Goal: Task Accomplishment & Management: Complete application form

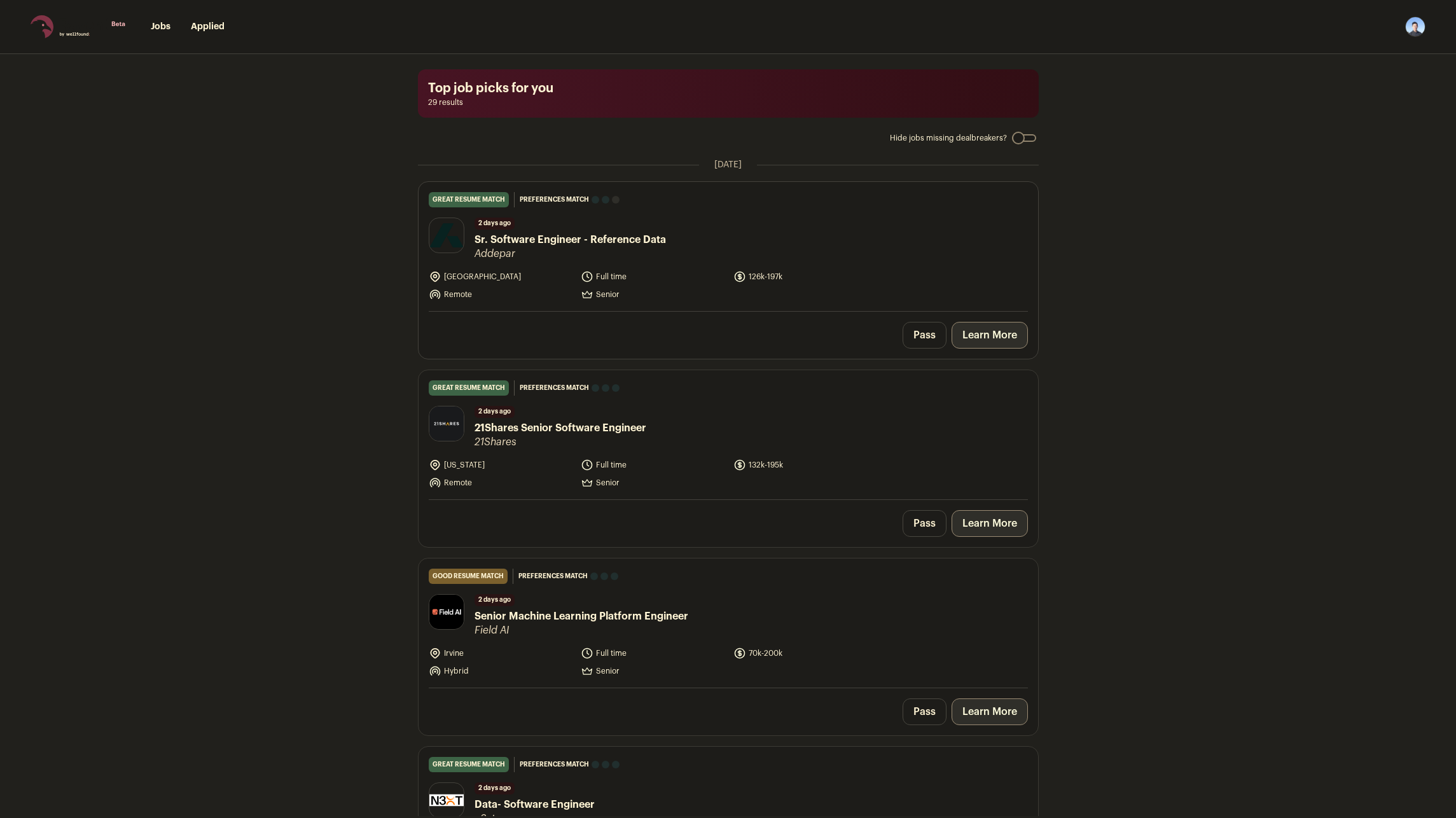
click at [989, 336] on link "Learn More" at bounding box center [990, 335] width 76 height 27
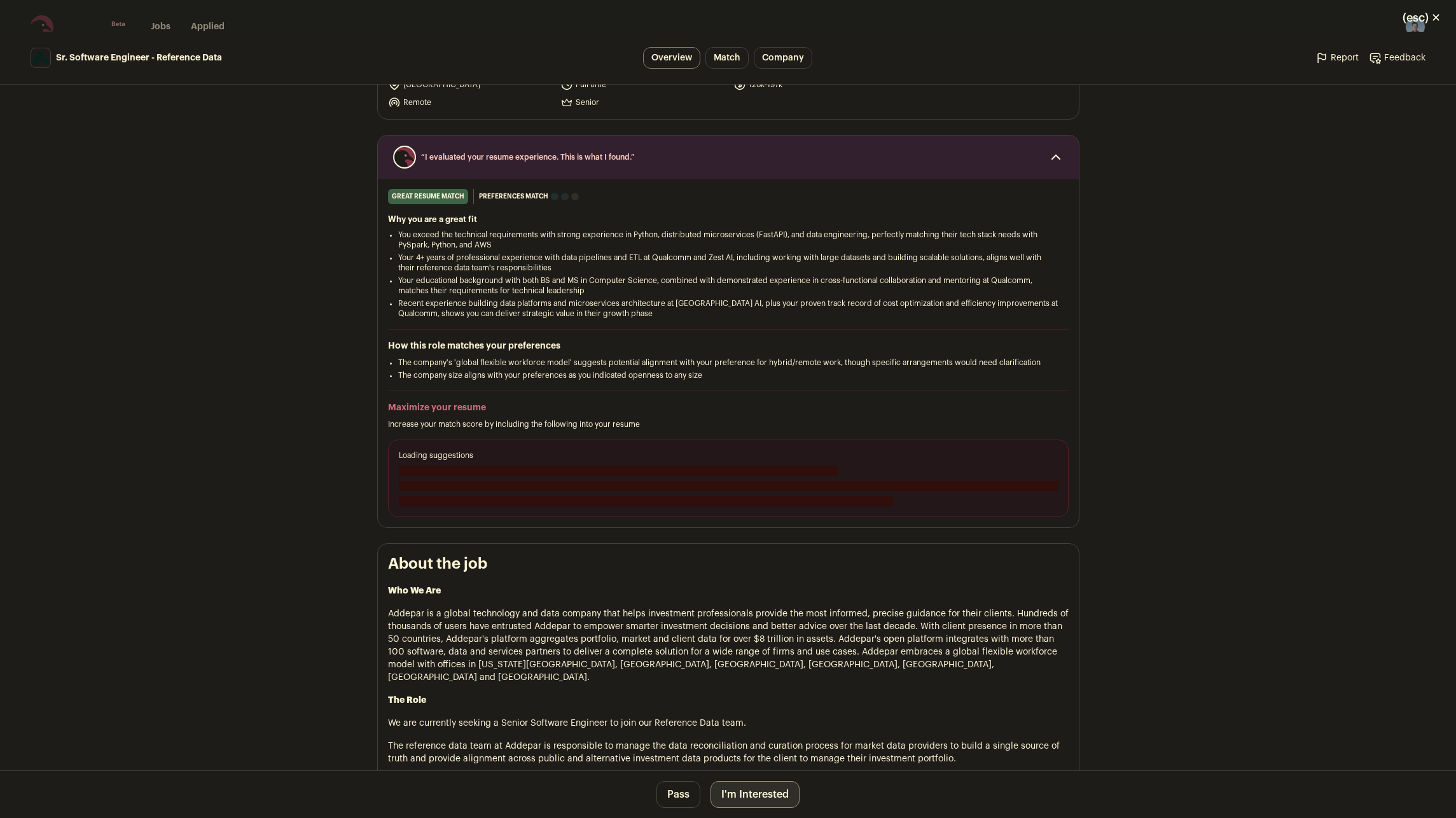
scroll to position [127, 0]
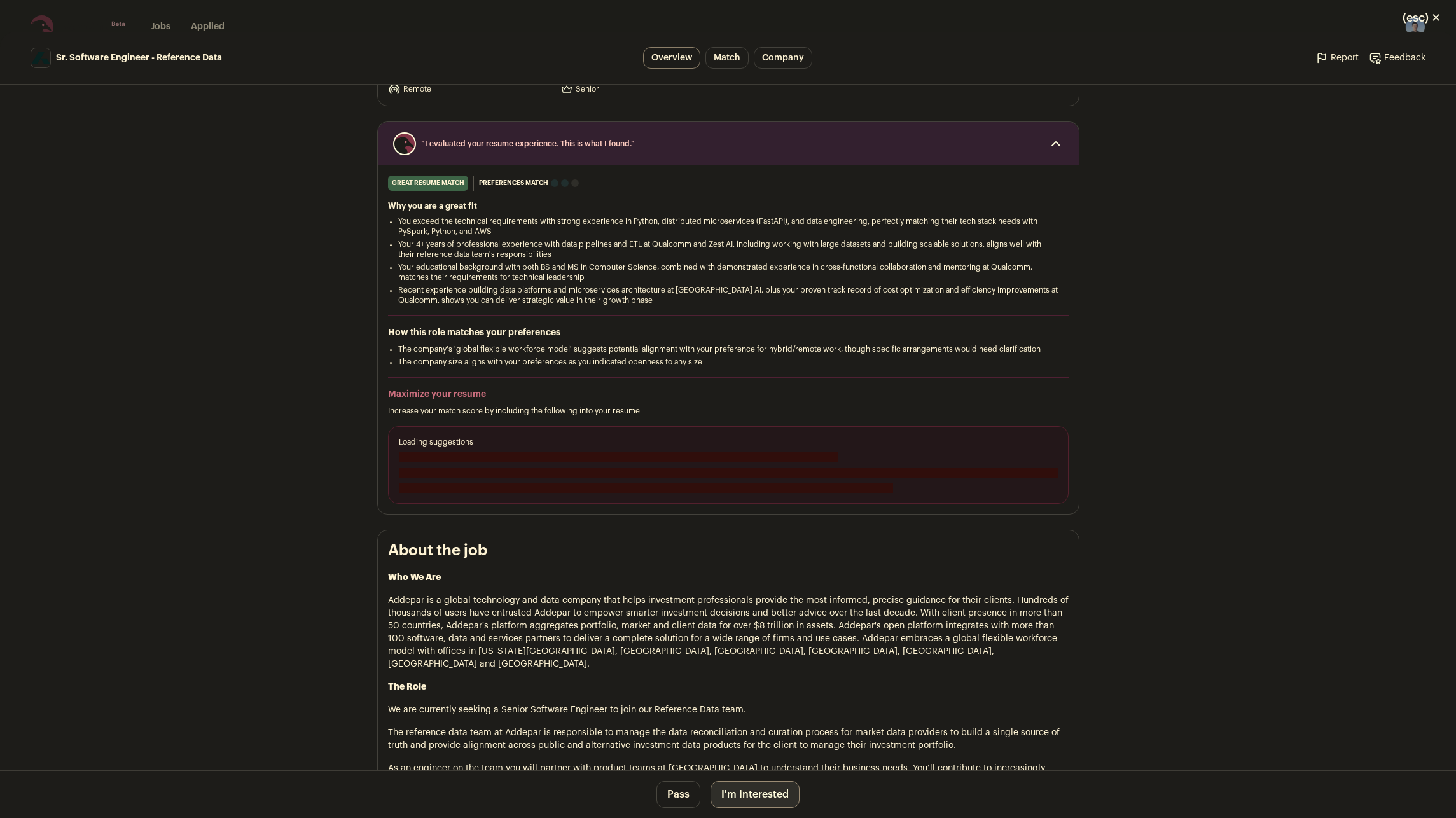
click at [778, 589] on button "I'm Interested" at bounding box center [755, 794] width 89 height 27
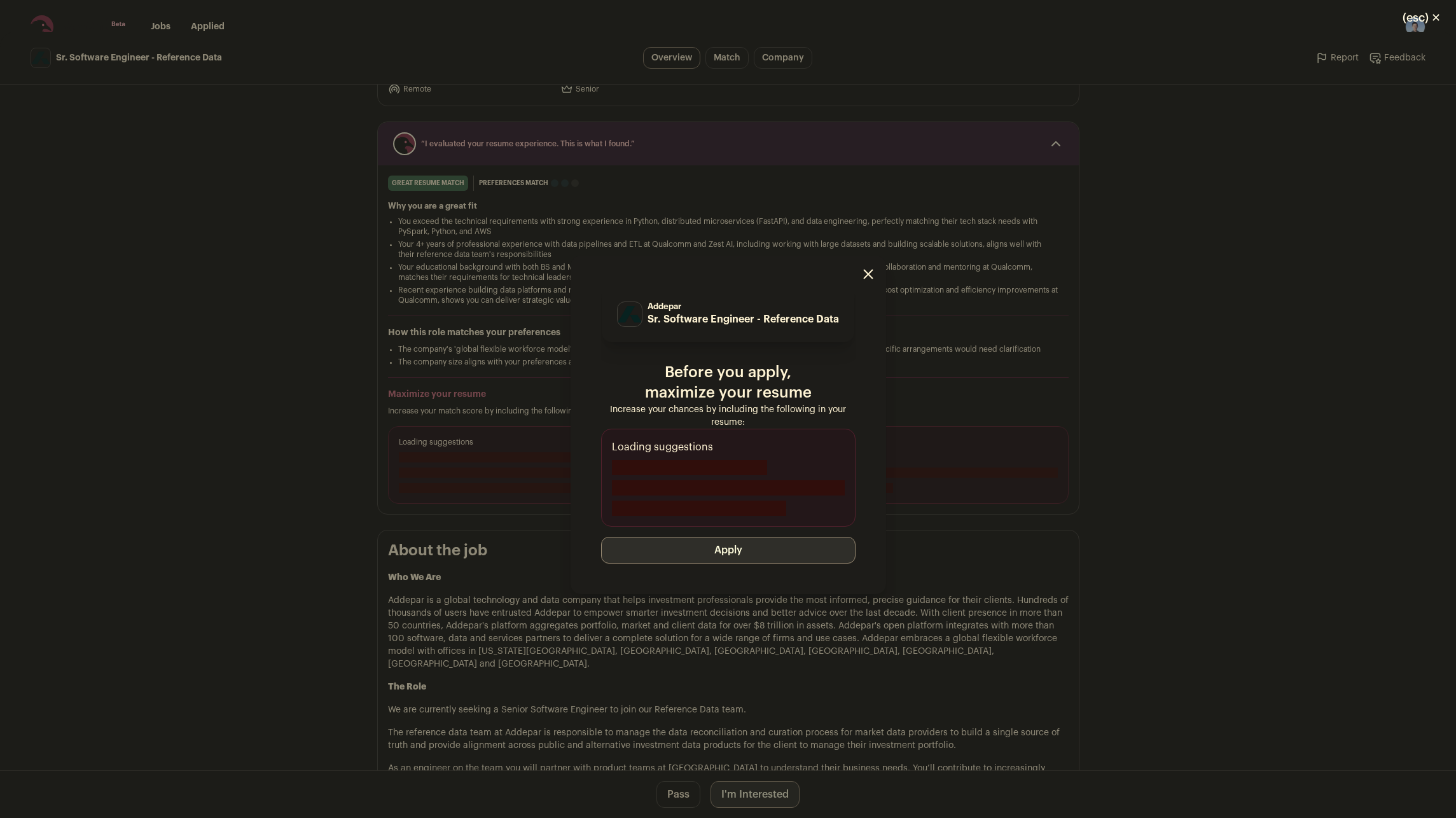
click at [737, 557] on button "Apply" at bounding box center [728, 550] width 254 height 27
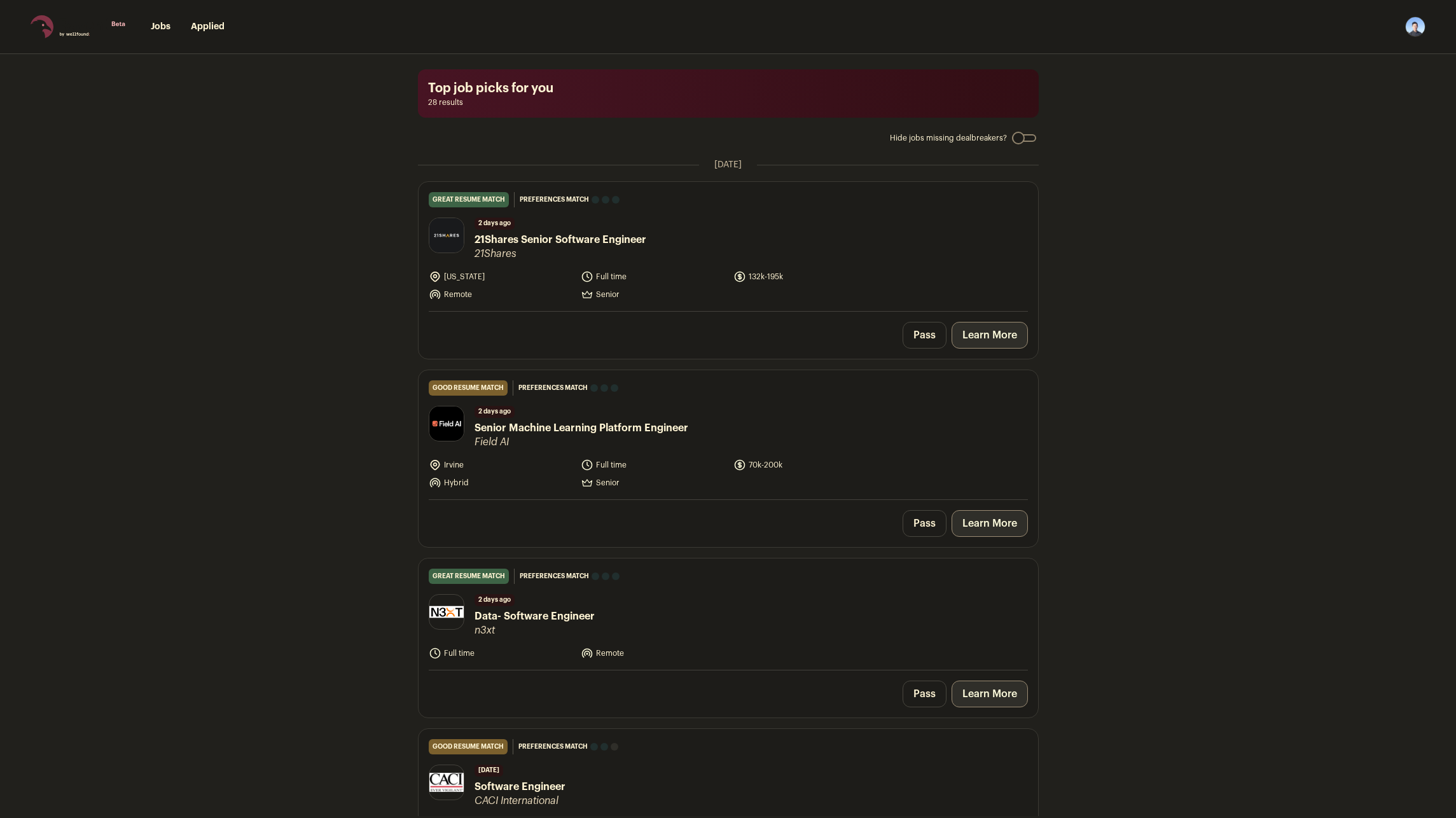
click at [1048, 589] on div "Top job picks for you 28 results Hide jobs missing dealbreakers? [DATE] great r…" at bounding box center [728, 435] width 1456 height 762
click at [981, 335] on link "Learn More" at bounding box center [990, 335] width 76 height 27
click at [985, 341] on link "Learn More" at bounding box center [990, 335] width 76 height 27
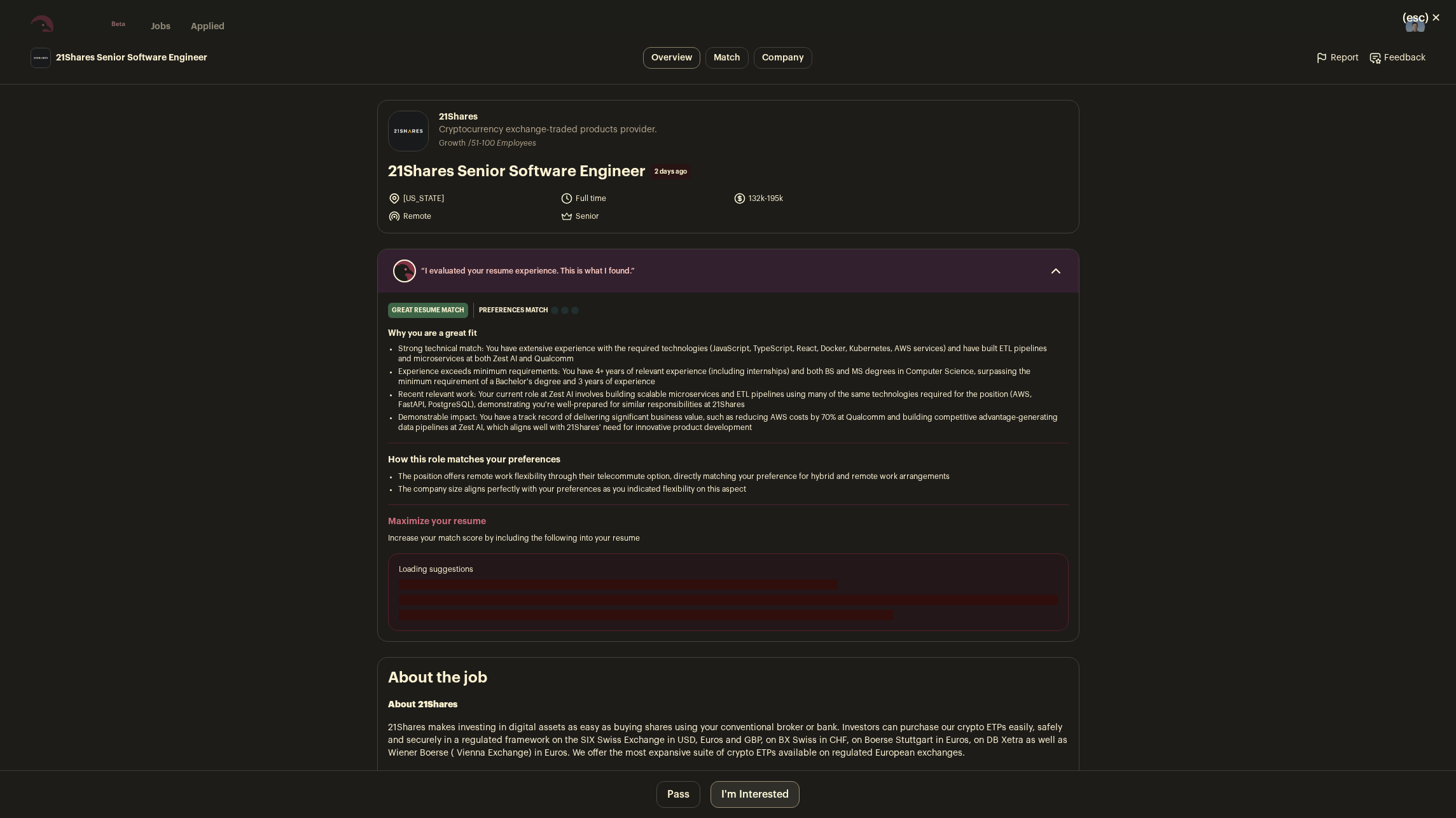
click at [536, 605] on div "Loading suggestions" at bounding box center [728, 592] width 681 height 77
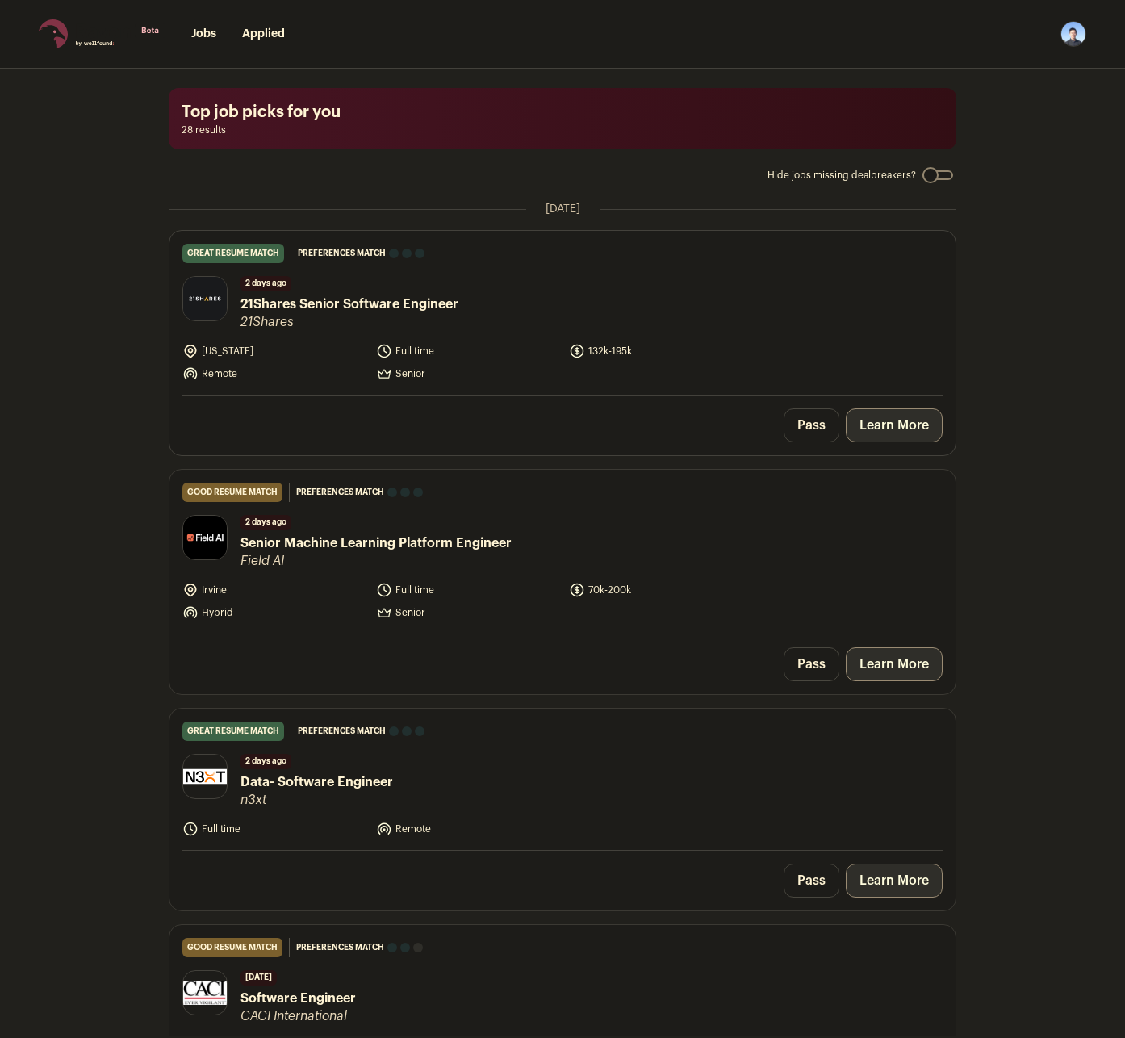
click at [900, 429] on link "Learn More" at bounding box center [894, 425] width 97 height 34
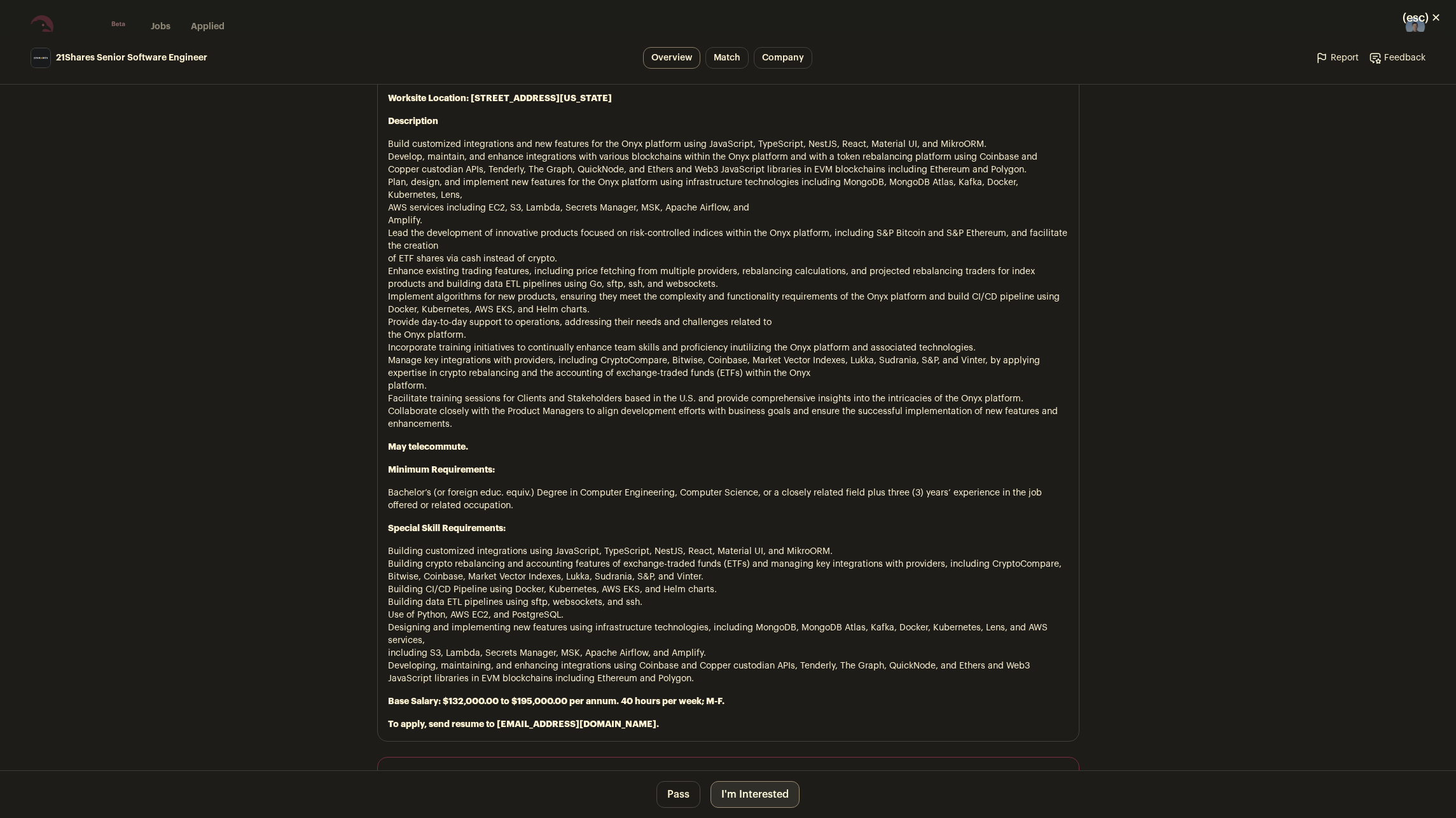
scroll to position [764, 0]
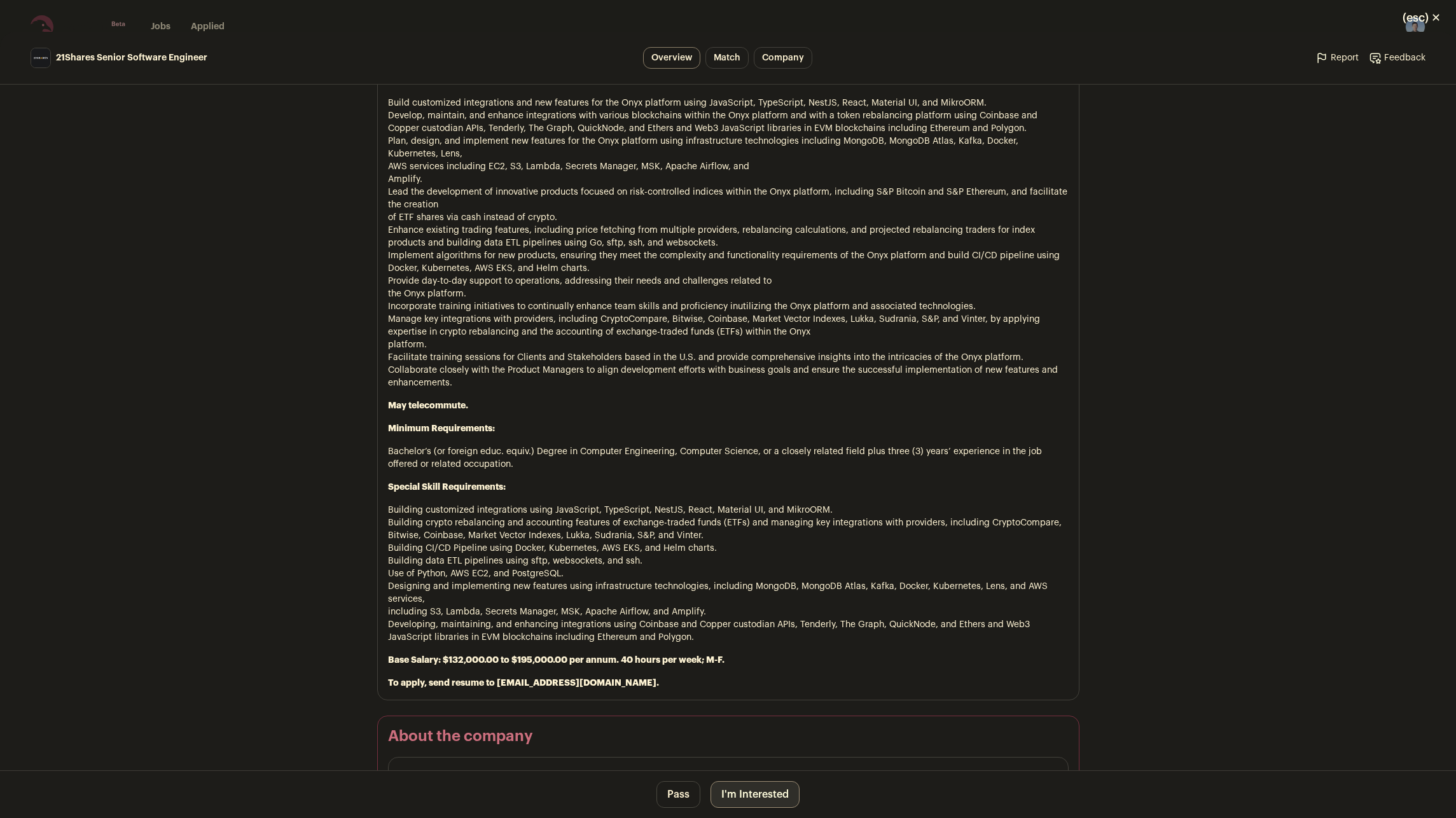
click at [746, 786] on button "I'm Interested" at bounding box center [755, 794] width 89 height 27
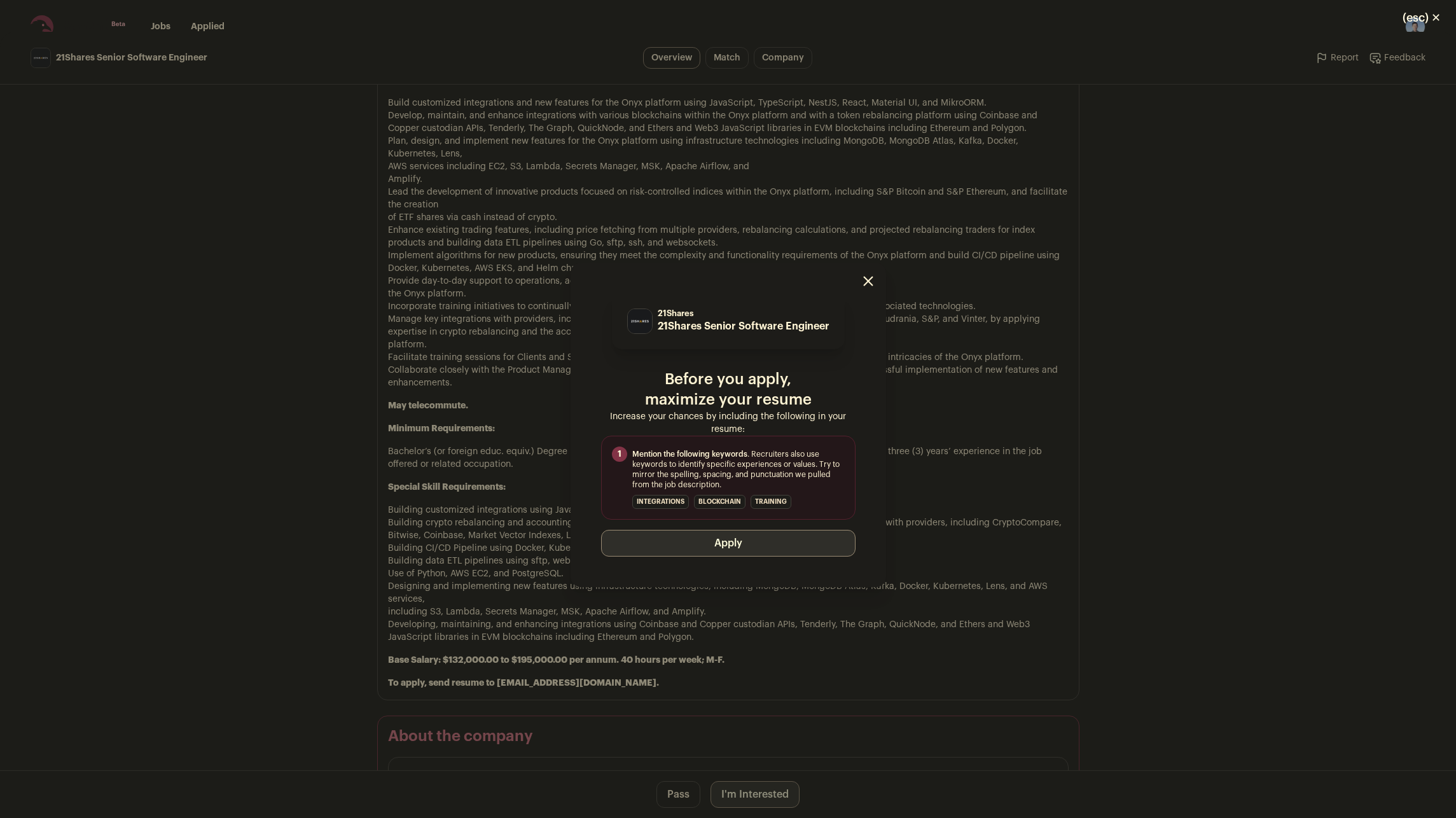
click at [708, 550] on button "Apply" at bounding box center [728, 543] width 254 height 27
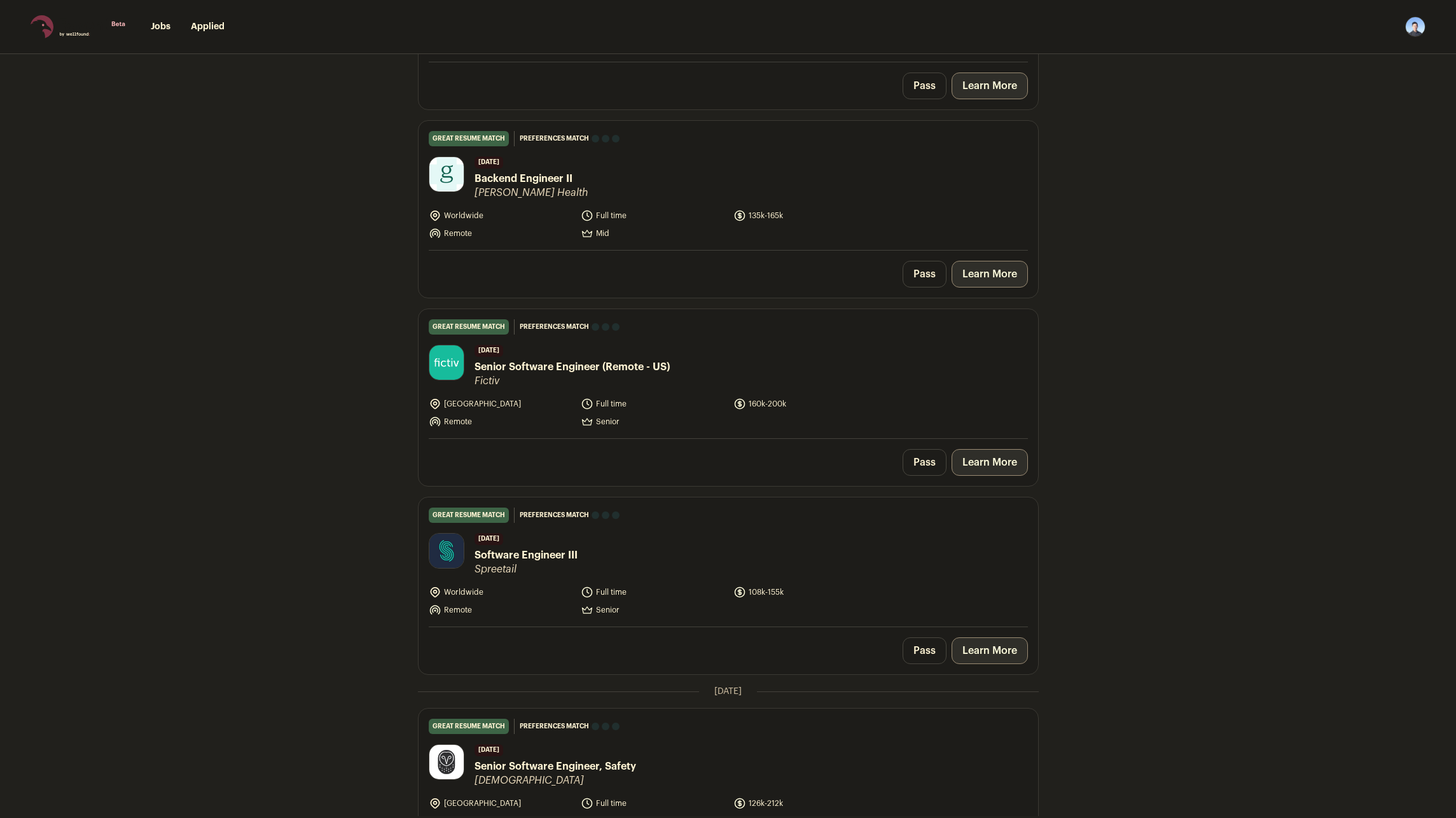
scroll to position [1590, 0]
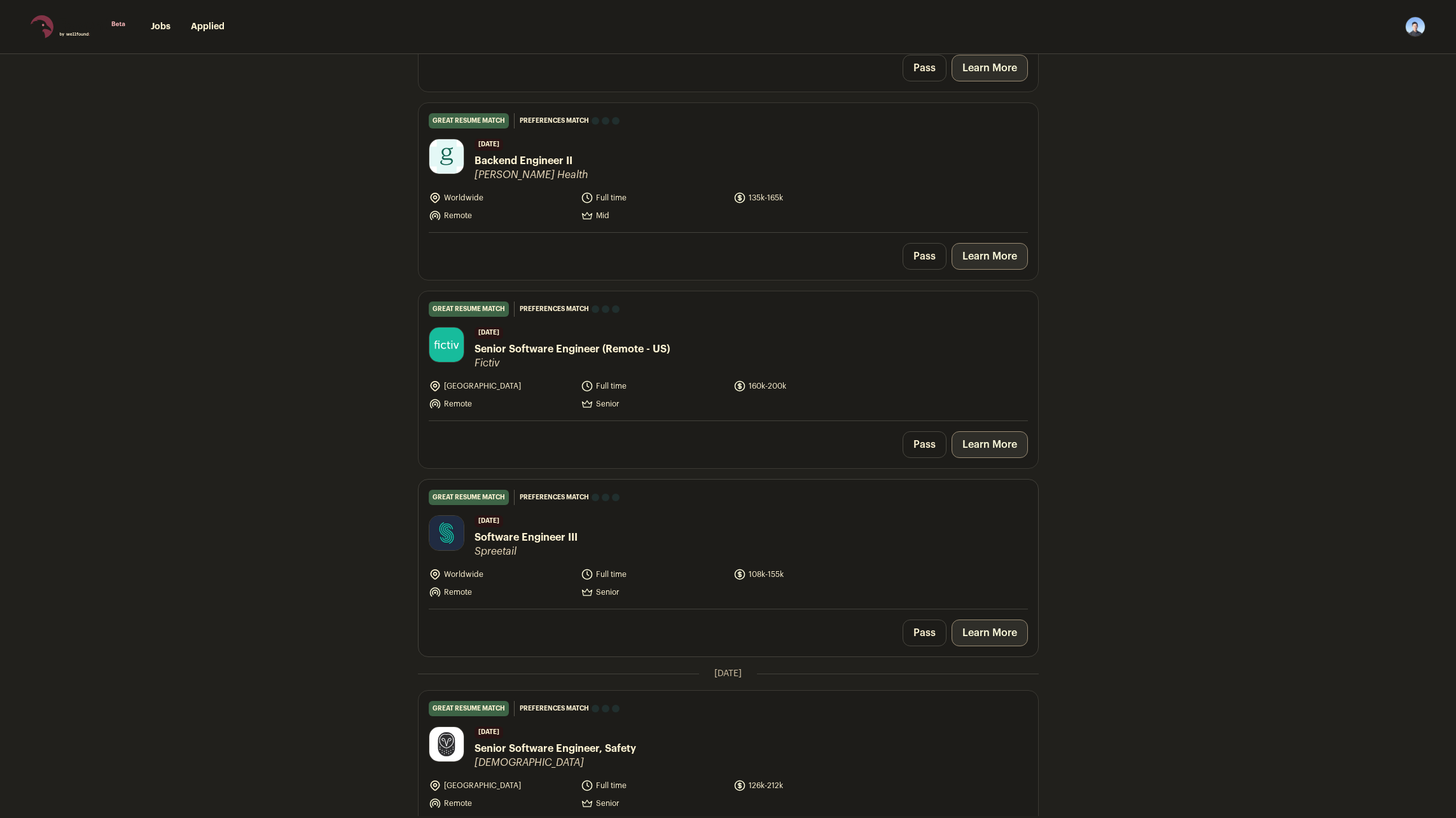
click at [886, 637] on link "Learn More" at bounding box center [990, 633] width 76 height 27
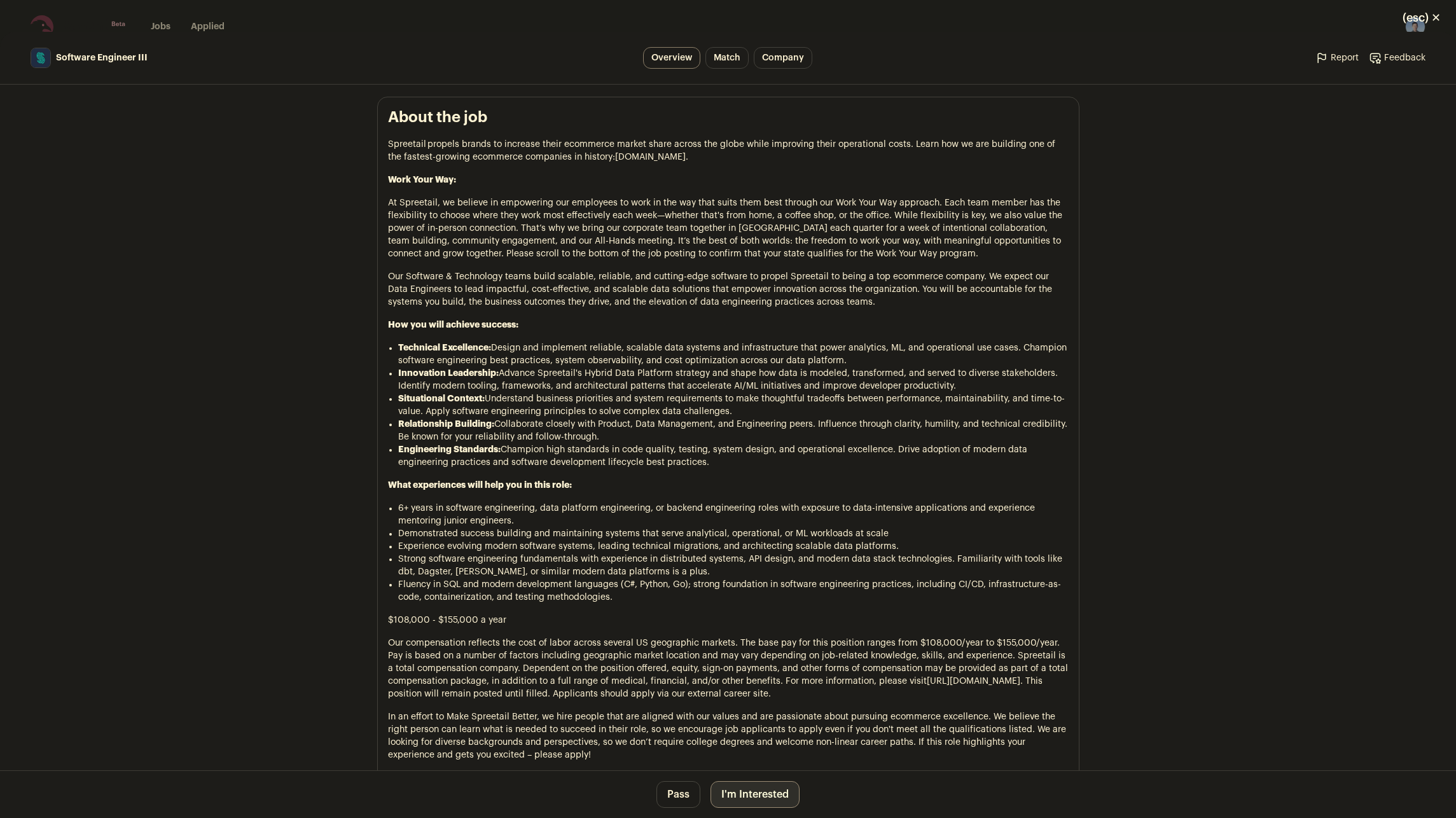
scroll to position [573, 0]
click at [886, 21] on button "(esc) ✕" at bounding box center [1421, 18] width 69 height 28
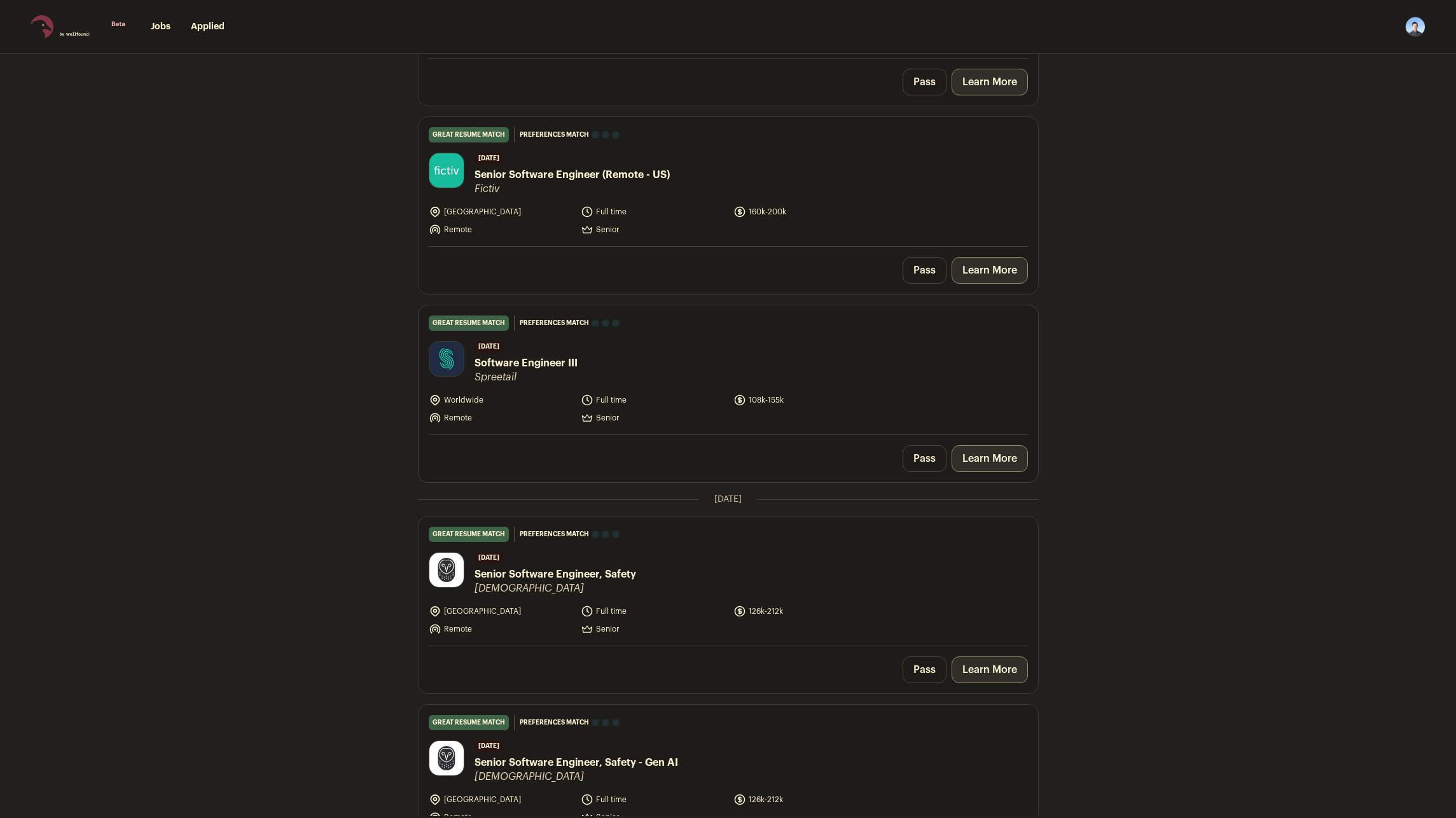
scroll to position [1781, 0]
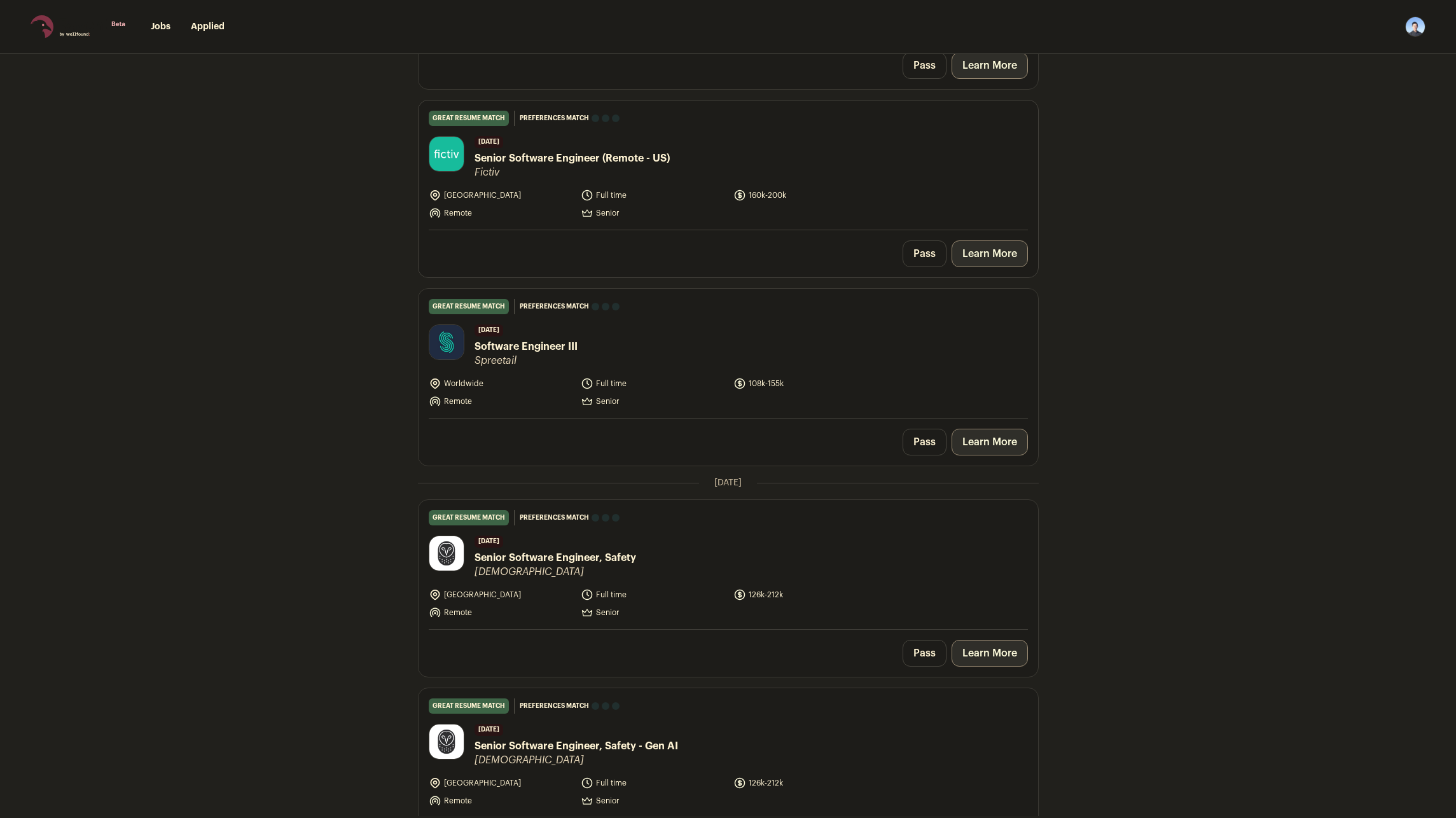
click at [886, 251] on link "Learn More" at bounding box center [990, 254] width 76 height 27
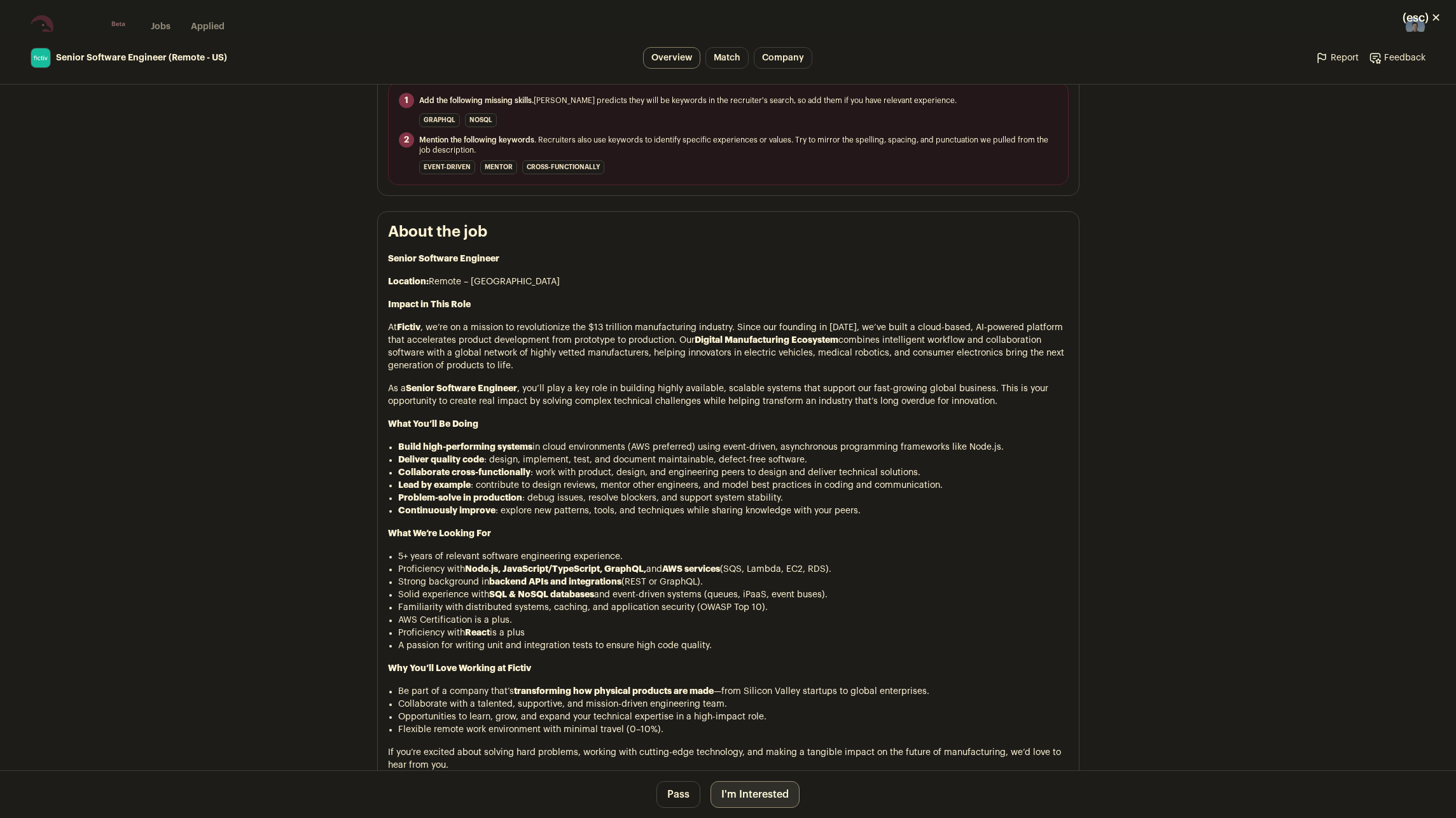
scroll to position [509, 0]
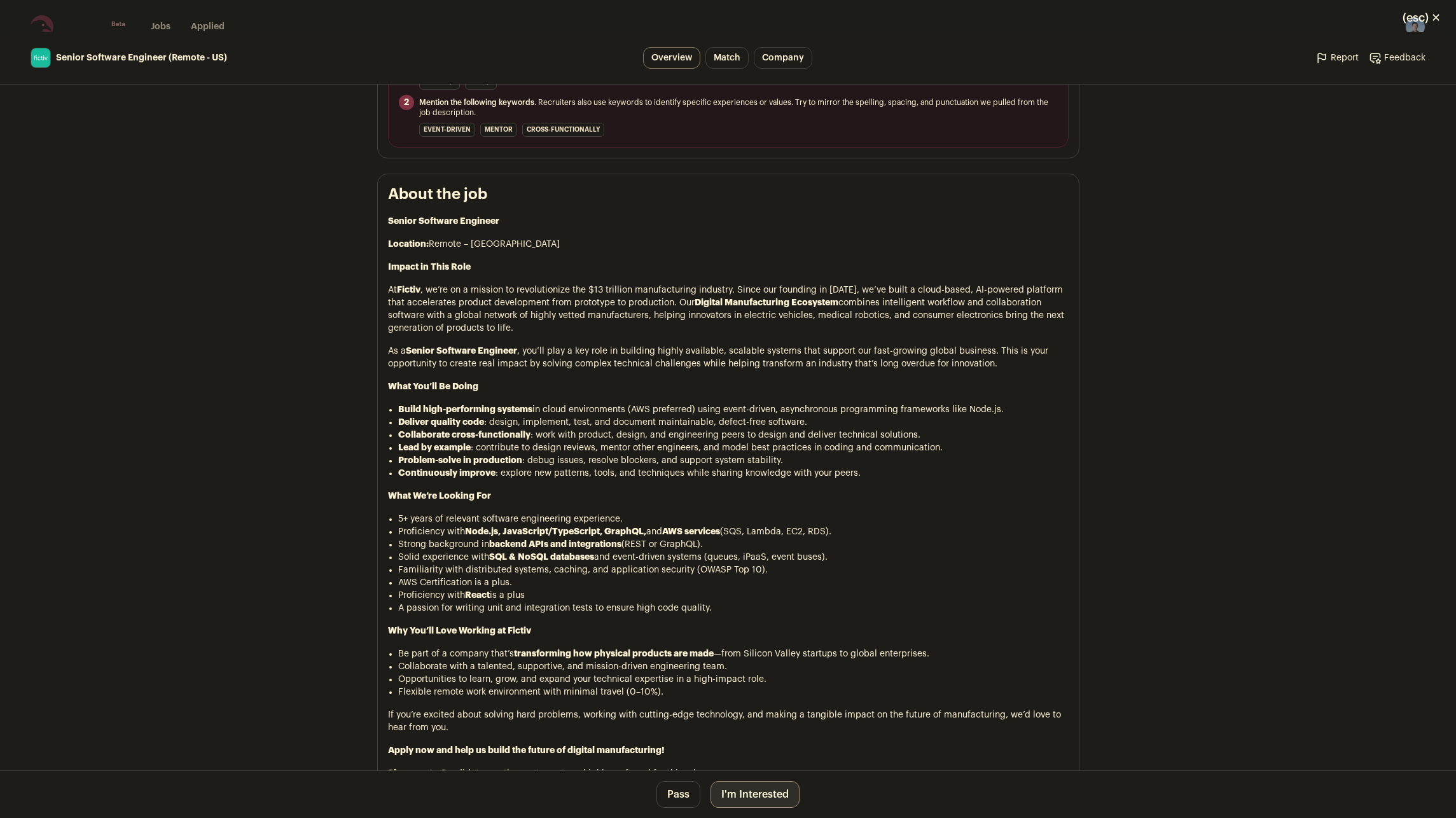
click at [745, 791] on button "I'm Interested" at bounding box center [755, 794] width 89 height 27
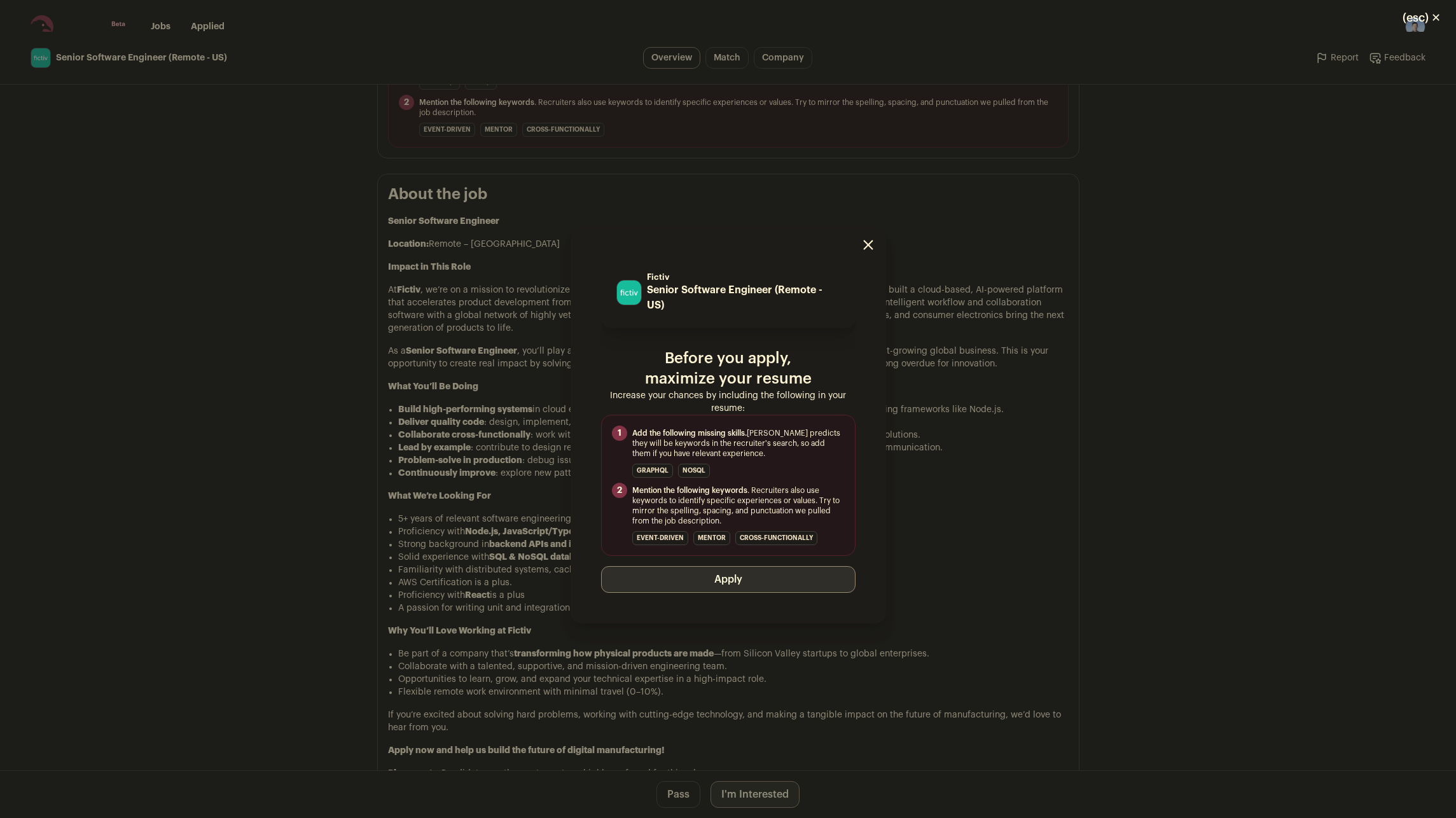
click at [707, 591] on button "Apply" at bounding box center [728, 579] width 254 height 27
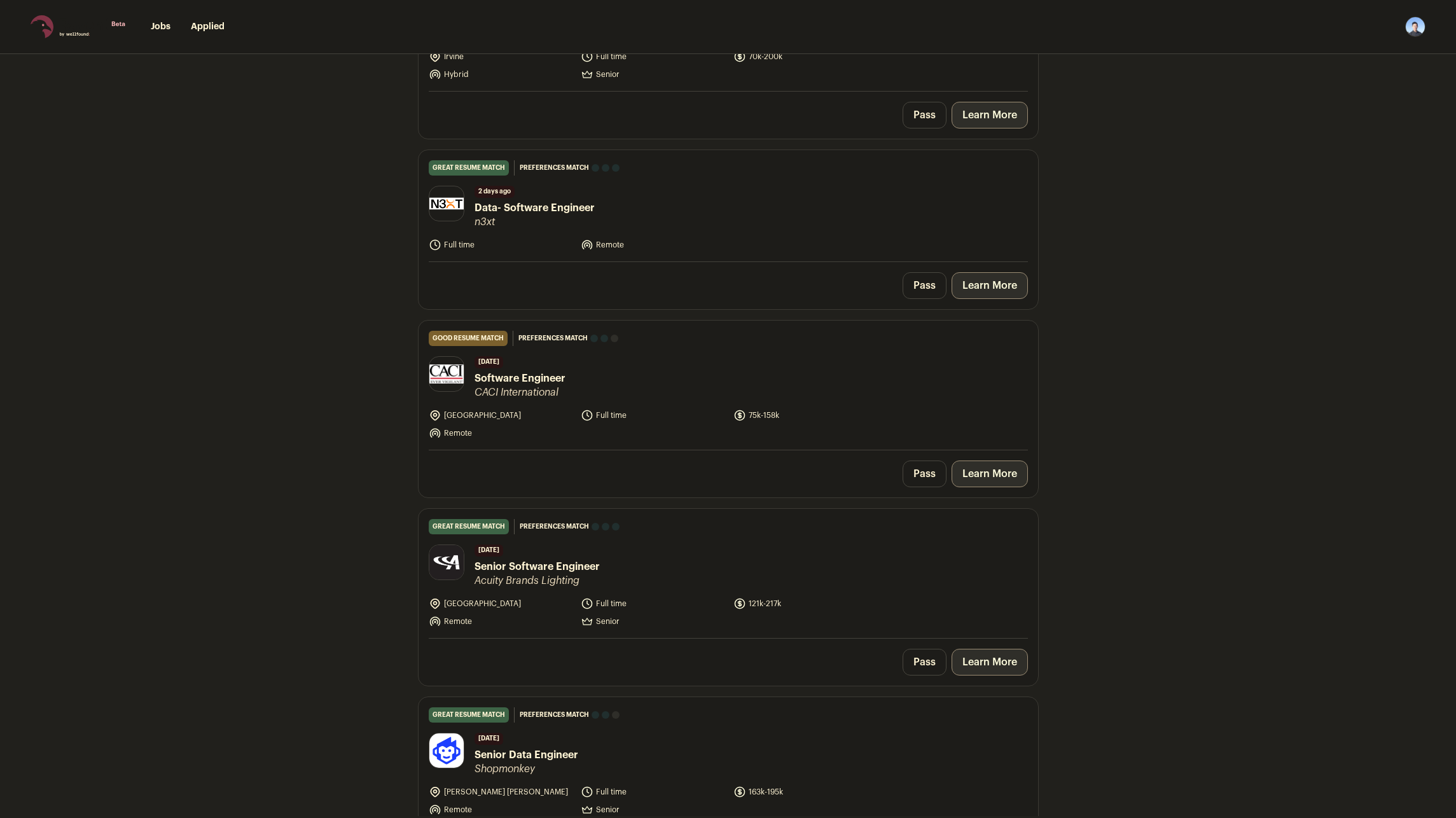
scroll to position [191, 0]
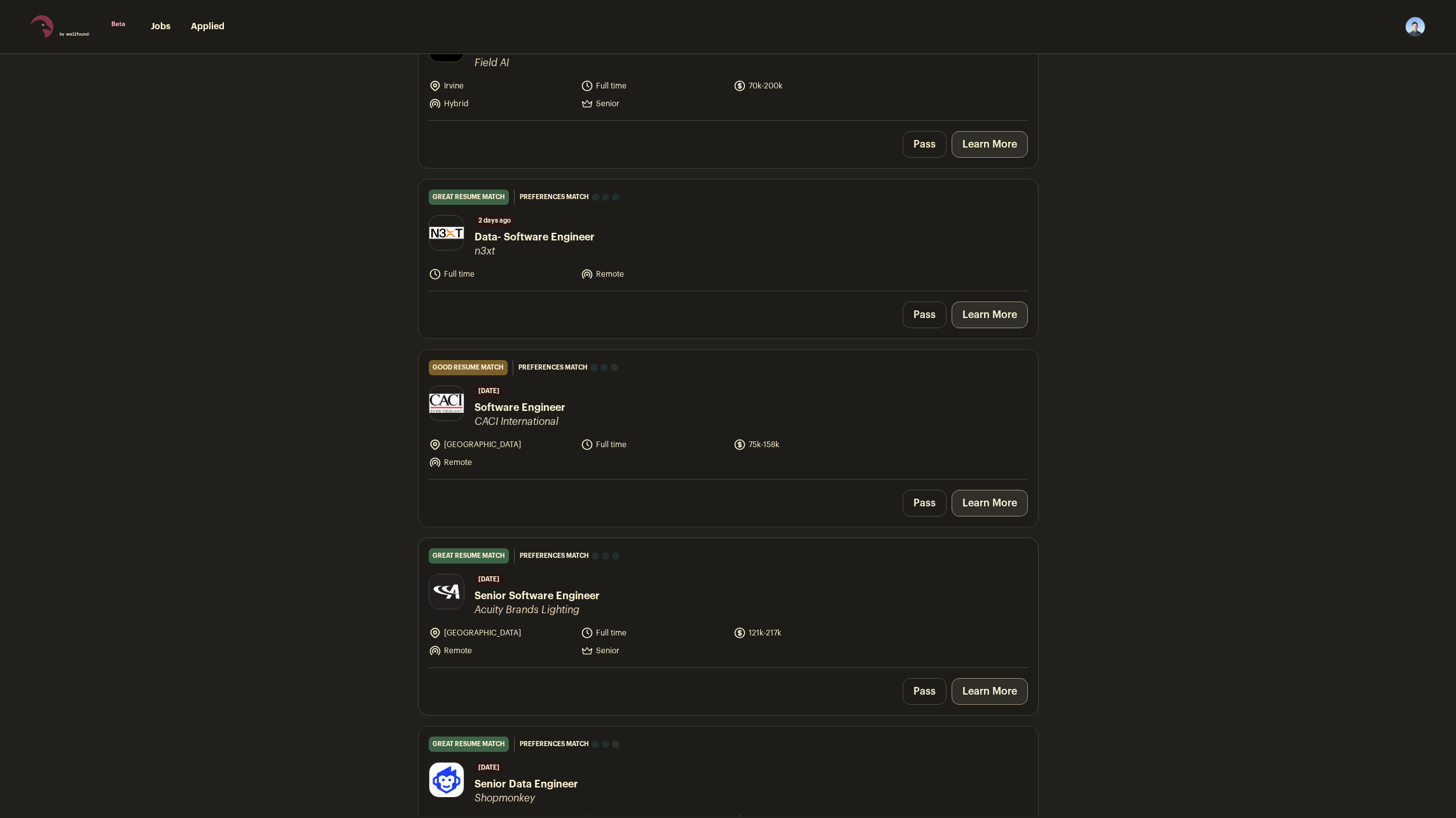
click at [886, 692] on link "Learn More" at bounding box center [990, 692] width 76 height 27
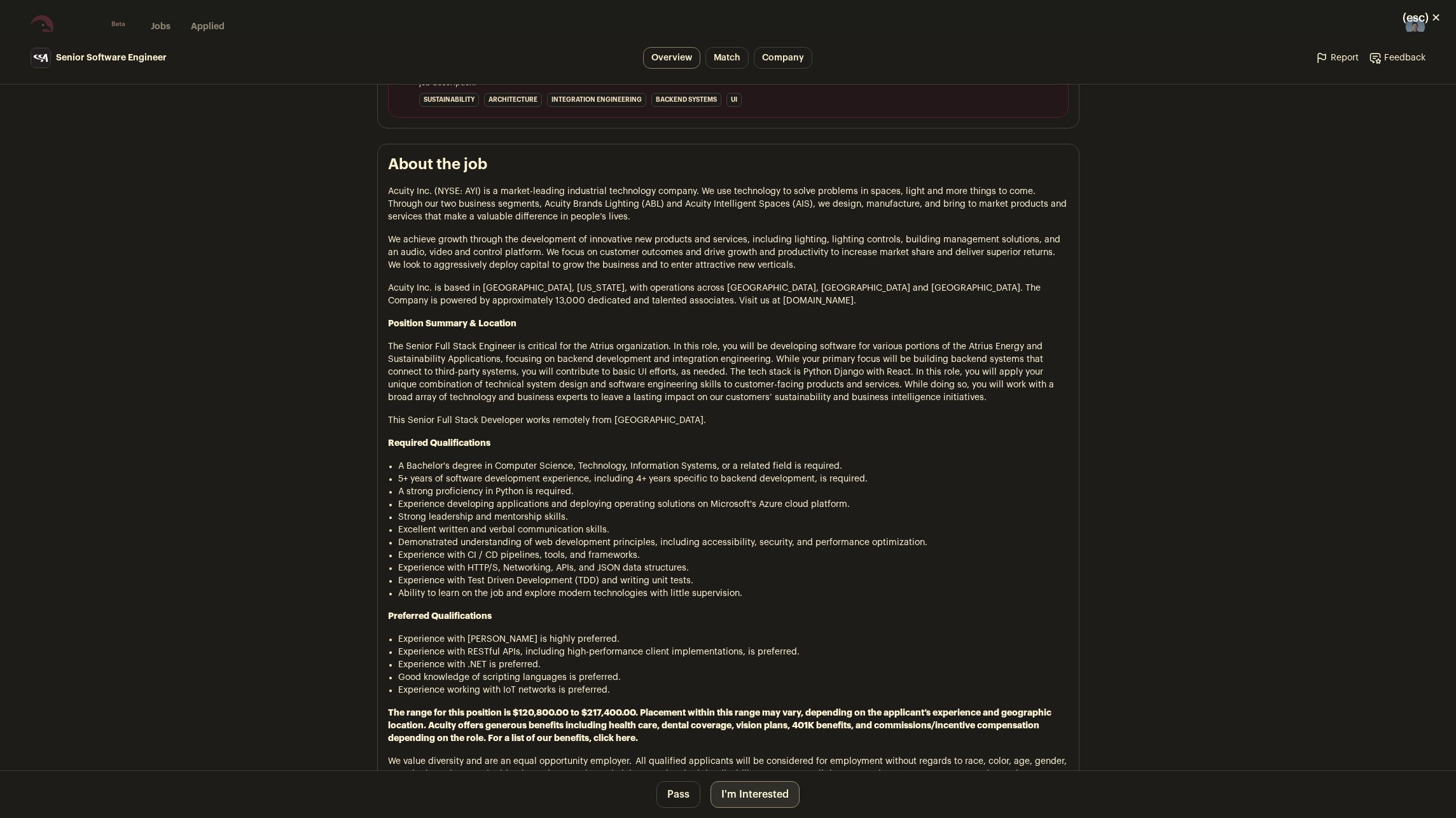
scroll to position [636, 0]
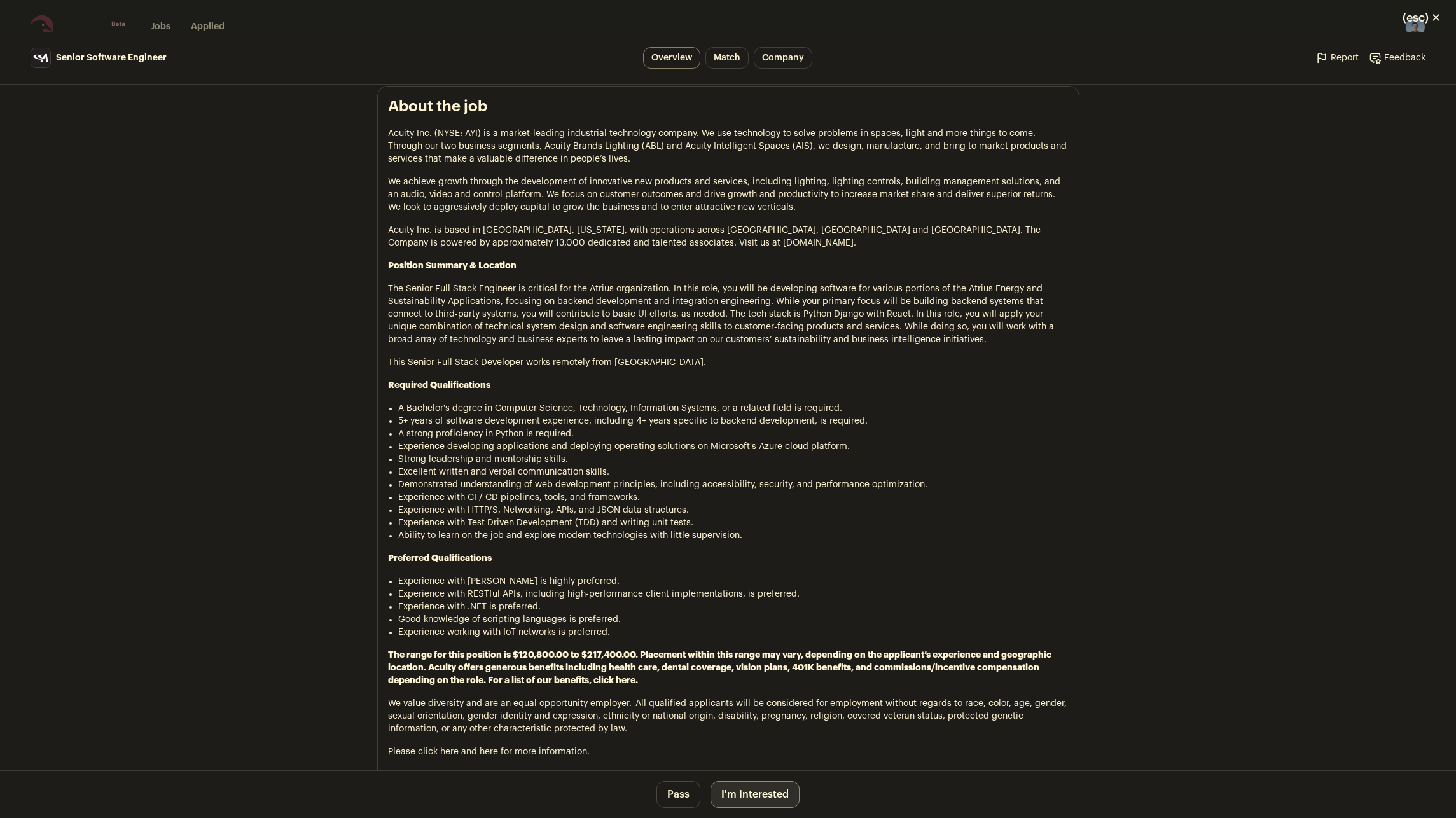
click at [761, 790] on button "I'm Interested" at bounding box center [755, 794] width 89 height 27
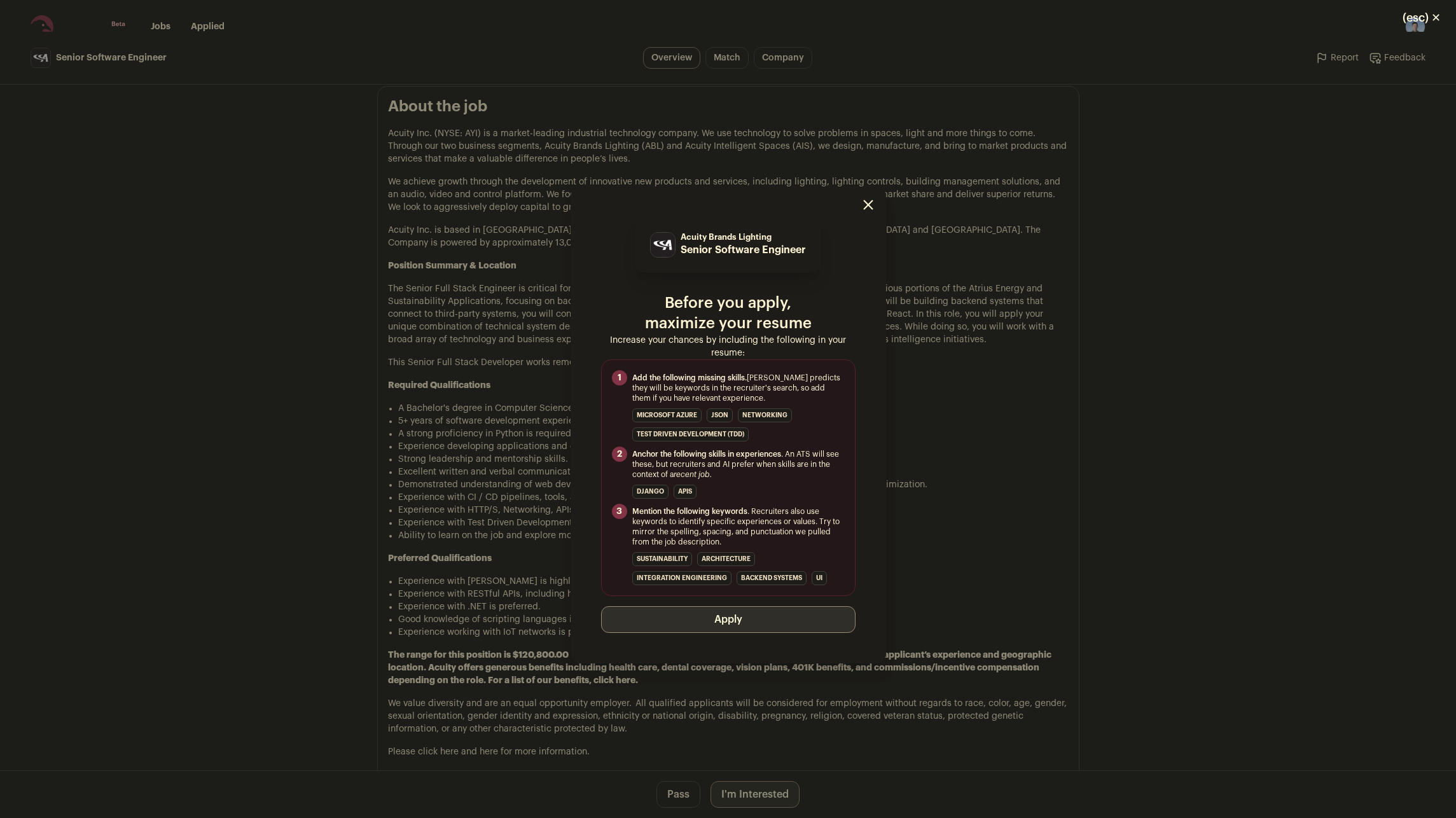
click at [727, 616] on button "Apply" at bounding box center [728, 619] width 254 height 27
